Goal: Task Accomplishment & Management: Use online tool/utility

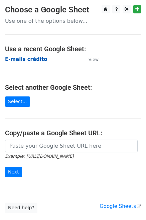
click at [27, 62] on strong "E-mails crédito" at bounding box center [26, 59] width 42 height 6
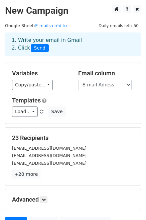
click at [27, 174] on link "+20 more" at bounding box center [26, 174] width 28 height 8
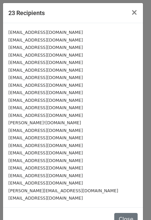
click at [21, 122] on small "danilo!agenciadutra.com" at bounding box center [44, 122] width 73 height 5
click at [134, 13] on button "×" at bounding box center [134, 12] width 17 height 19
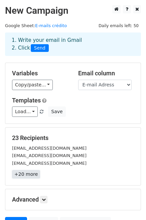
click at [26, 172] on link "+20 more" at bounding box center [26, 174] width 28 height 8
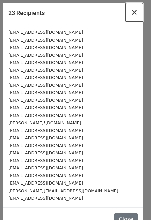
click at [127, 13] on button "×" at bounding box center [134, 12] width 17 height 19
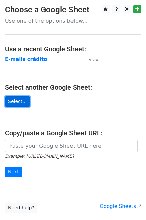
click at [23, 102] on link "Select..." at bounding box center [17, 101] width 25 height 10
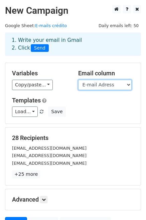
click at [118, 86] on select "E-mail Adress Nome" at bounding box center [105, 85] width 54 height 10
click at [78, 80] on select "E-mail Adress Nome" at bounding box center [105, 85] width 54 height 10
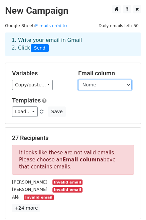
click at [93, 84] on select "E-mail Adress Nome" at bounding box center [105, 85] width 54 height 10
click at [78, 80] on select "E-mail Adress Nome" at bounding box center [105, 85] width 54 height 10
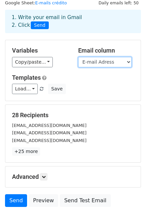
scroll to position [18, 0]
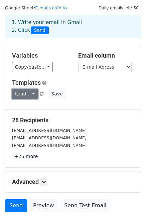
click at [32, 96] on link "Load..." at bounding box center [25, 94] width 26 height 10
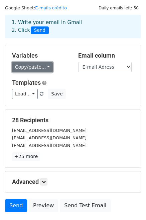
click at [45, 69] on link "Copy/paste..." at bounding box center [32, 67] width 41 height 10
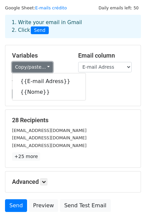
click at [45, 69] on link "Copy/paste..." at bounding box center [32, 67] width 41 height 10
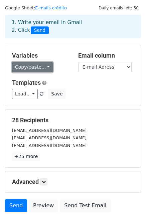
click at [44, 67] on link "Copy/paste..." at bounding box center [32, 67] width 41 height 10
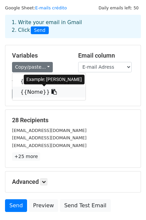
click at [41, 94] on link "{{Nome}}" at bounding box center [48, 92] width 73 height 11
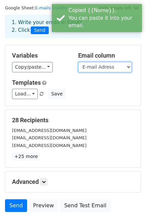
click at [107, 70] on select "E-mail Adress Nome" at bounding box center [105, 67] width 54 height 10
click at [78, 62] on select "E-mail Adress Nome" at bounding box center [105, 67] width 54 height 10
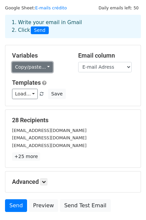
click at [42, 69] on link "Copy/paste..." at bounding box center [32, 67] width 41 height 10
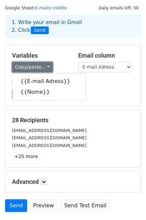
click at [42, 69] on link "Copy/paste..." at bounding box center [32, 67] width 41 height 10
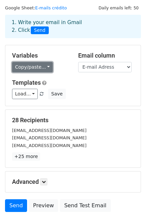
click at [29, 69] on link "Copy/paste..." at bounding box center [32, 67] width 41 height 10
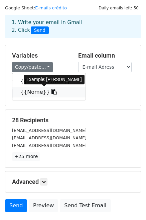
click at [43, 93] on link "{{Nome}}" at bounding box center [48, 92] width 73 height 11
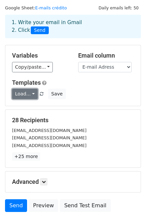
click at [32, 91] on link "Load..." at bounding box center [25, 94] width 26 height 10
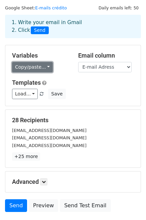
click at [46, 69] on link "Copy/paste..." at bounding box center [32, 67] width 41 height 10
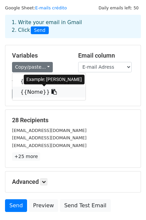
click at [35, 91] on link "{{Nome}}" at bounding box center [48, 92] width 73 height 11
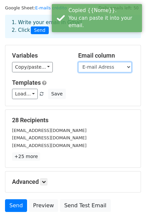
click at [95, 67] on select "E-mail Adress Nome" at bounding box center [105, 67] width 54 height 10
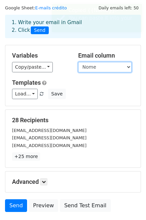
click at [78, 62] on select "E-mail Adress Nome" at bounding box center [105, 67] width 54 height 10
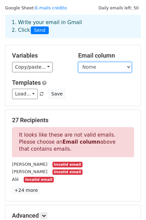
click at [98, 64] on select "E-mail Adress Nome" at bounding box center [105, 67] width 54 height 10
select select "E-mail Adress"
click at [78, 62] on select "E-mail Adress Nome" at bounding box center [105, 67] width 54 height 10
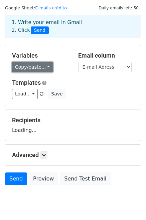
click at [45, 69] on link "Copy/paste..." at bounding box center [32, 67] width 41 height 10
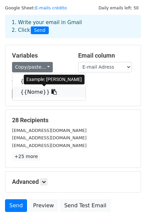
click at [52, 92] on icon at bounding box center [54, 91] width 5 height 5
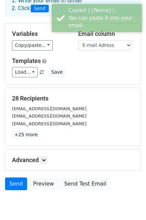
scroll to position [42, 0]
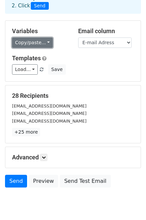
click at [47, 46] on link "Copy/paste..." at bounding box center [32, 42] width 41 height 10
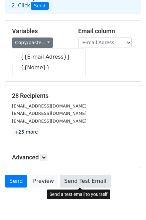
click at [87, 184] on link "Send Test Email" at bounding box center [85, 181] width 51 height 13
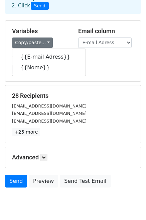
scroll to position [0, 0]
